Goal: Find specific page/section: Locate a particular part of the current website

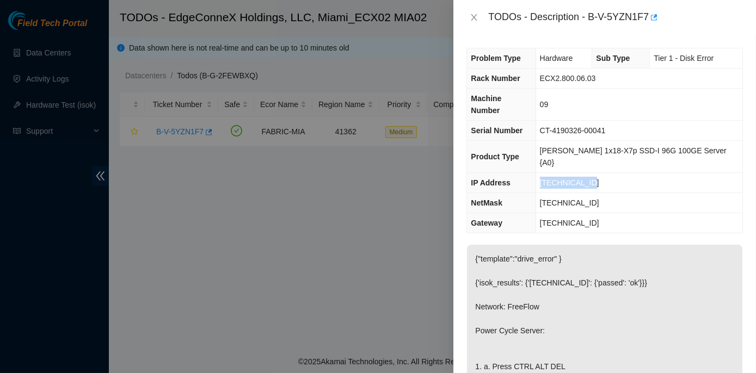
scroll to position [551, 0]
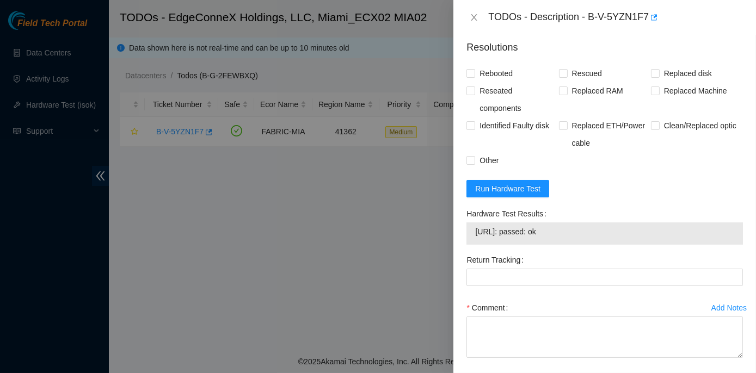
drag, startPoint x: 466, startPoint y: 209, endPoint x: 585, endPoint y: 238, distance: 122.7
click at [585, 238] on div "Hardware Test Results 23.49.253.204: passed: ok" at bounding box center [604, 228] width 285 height 46
copy div "Hardware Test Results 23.49.253.204: passed: ok"
click at [476, 13] on button "Close" at bounding box center [474, 18] width 15 height 10
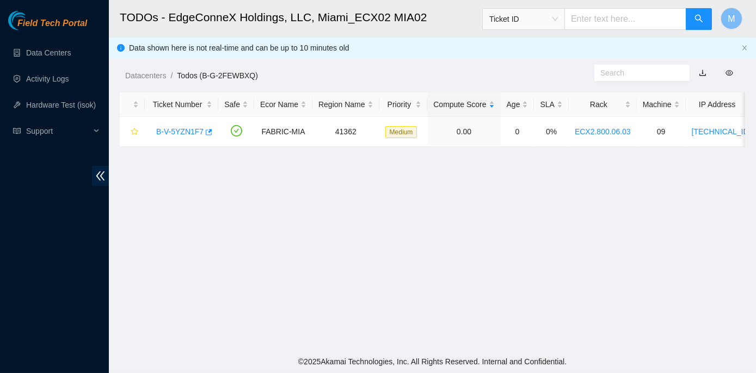
scroll to position [291, 0]
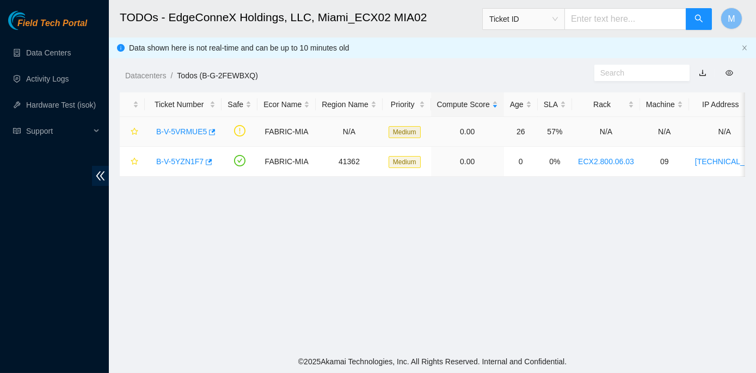
click at [182, 132] on link "B-V-5VRMUE5" at bounding box center [181, 131] width 51 height 9
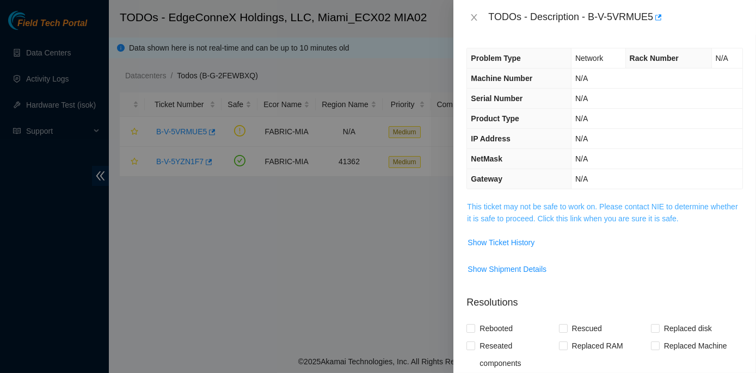
click at [532, 204] on link "This ticket may not be safe to work on. Please contact NIE to determine whether…" at bounding box center [602, 213] width 271 height 21
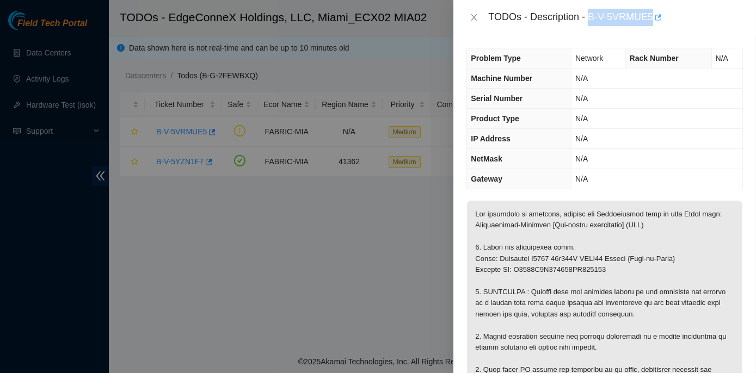
drag, startPoint x: 588, startPoint y: 18, endPoint x: 653, endPoint y: 21, distance: 65.4
click at [653, 21] on div "TODOs - Description - B-V-5VRMUE5" at bounding box center [615, 17] width 255 height 17
copy div "B-V-5VRMUE5"
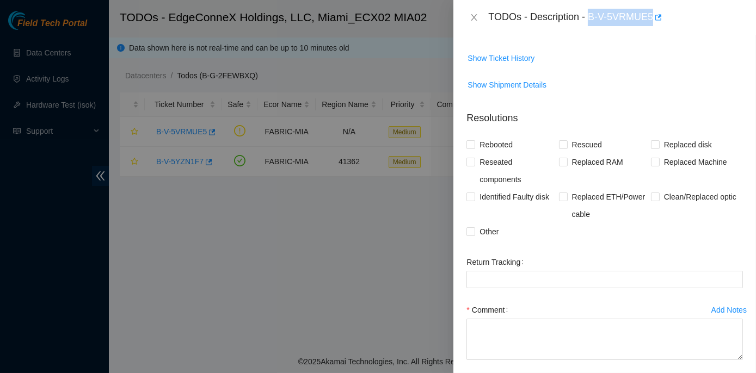
scroll to position [665, 0]
